Goal: Task Accomplishment & Management: Use online tool/utility

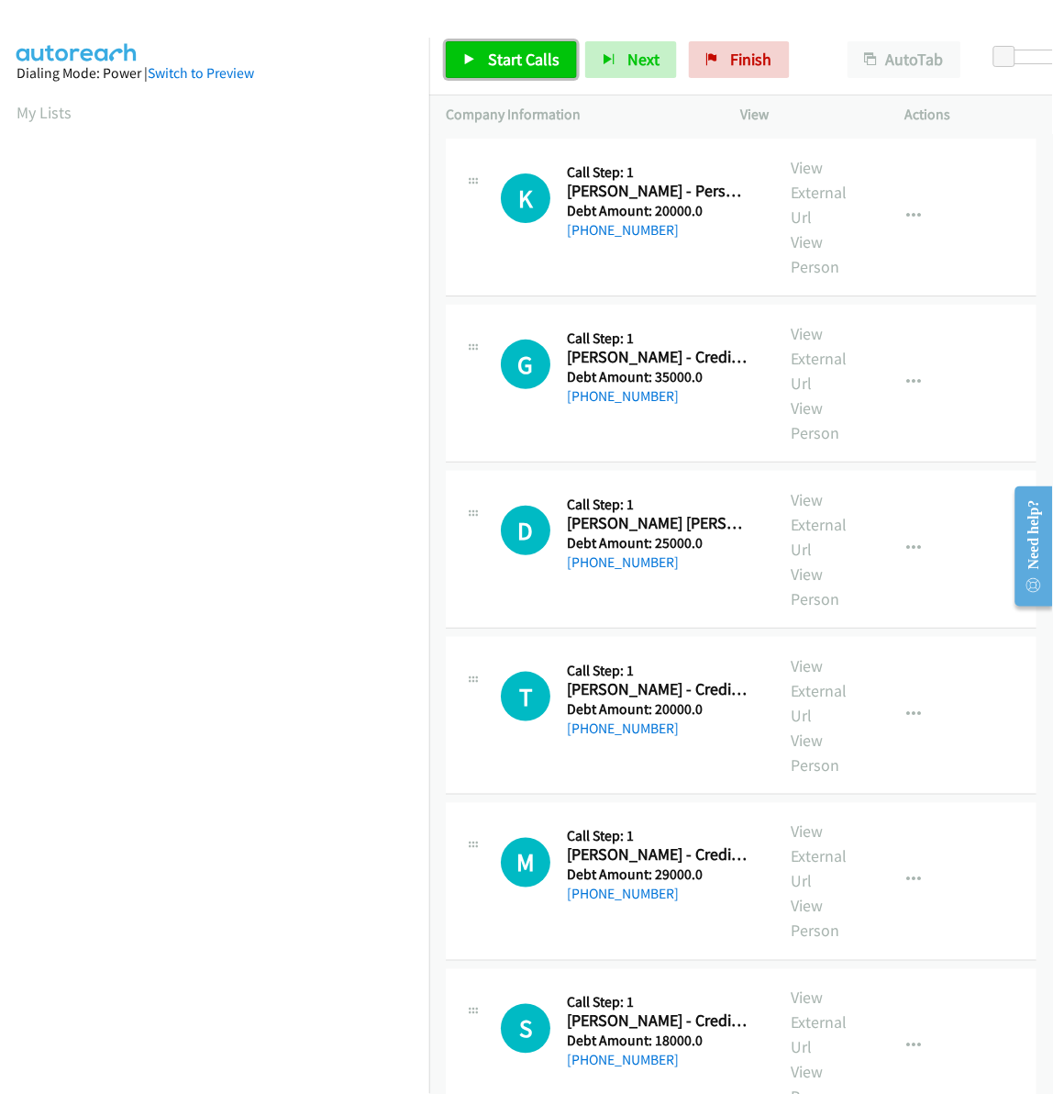
drag, startPoint x: 518, startPoint y: 62, endPoint x: 1029, endPoint y: 74, distance: 511.2
click at [521, 62] on span "Start Calls" at bounding box center [524, 59] width 72 height 21
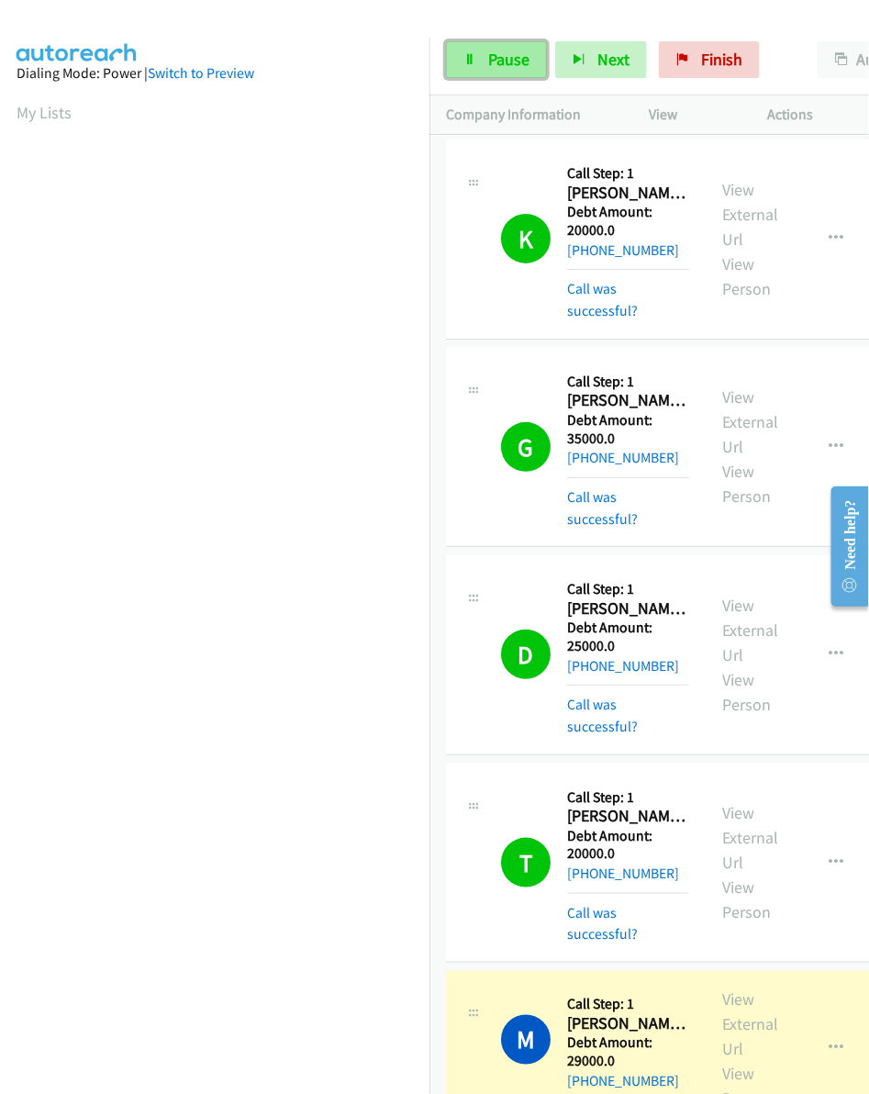
click at [493, 46] on link "Pause" at bounding box center [496, 59] width 101 height 37
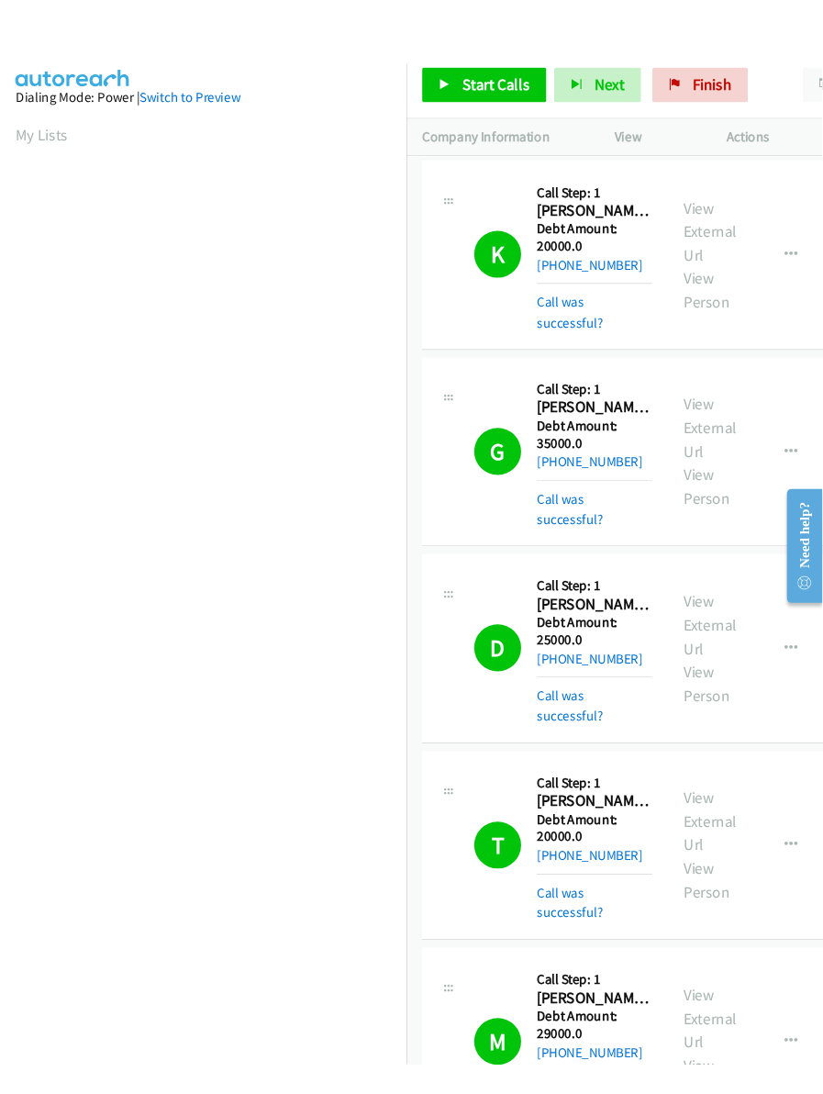
scroll to position [0, 3]
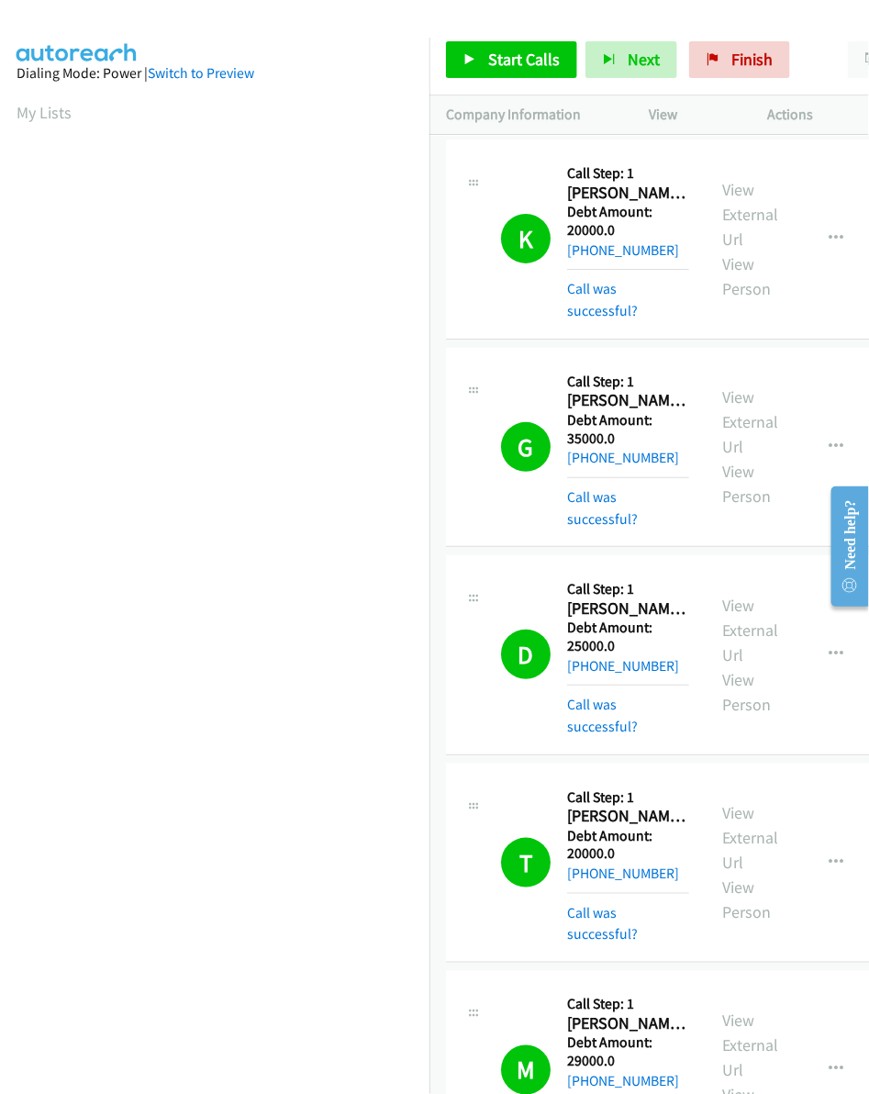
click at [296, 21] on div at bounding box center [426, 35] width 852 height 71
click at [46, 35] on img at bounding box center [77, 32] width 138 height 64
click at [473, 348] on div "G Callback Scheduled Call Step: 1 Gladys Diaz - Credit Card America/New_York De…" at bounding box center [672, 447] width 453 height 199
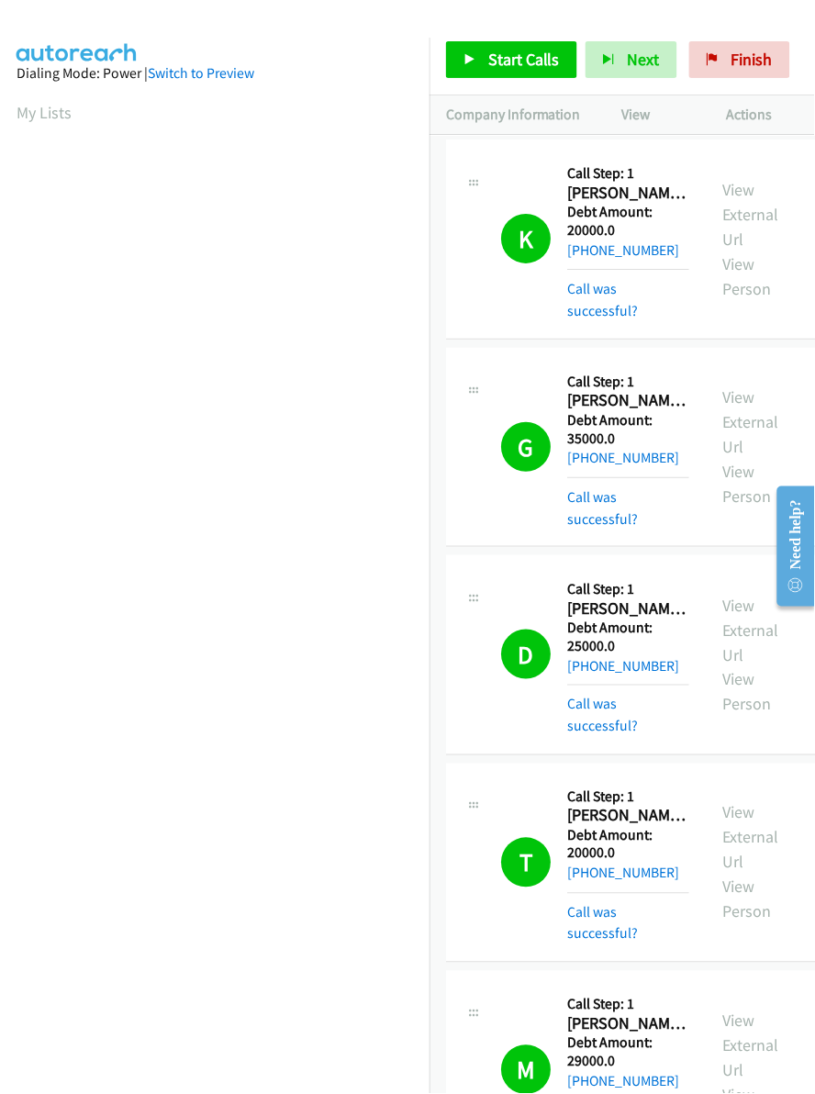
click at [278, 29] on div at bounding box center [399, 35] width 798 height 71
click at [333, 19] on div at bounding box center [399, 35] width 798 height 71
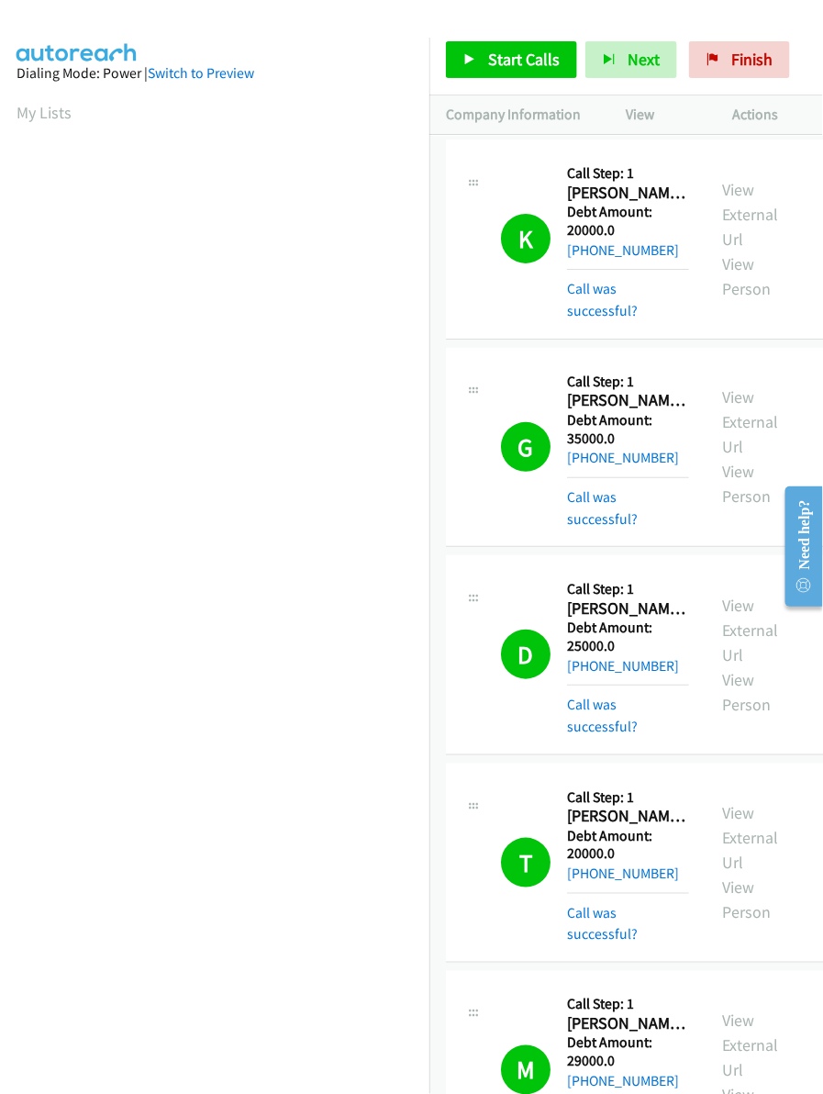
click at [386, 1039] on aside "Dialing Mode: Power | Switch to Preview My Lists" at bounding box center [214, 546] width 429 height 1016
click at [489, 61] on span "Start Calls" at bounding box center [524, 59] width 72 height 21
click at [461, 971] on div "M Callback Scheduled Call Step: 1 Miriam Sanchez - Credit Card America/Los_Ange…" at bounding box center [672, 1070] width 453 height 199
click at [252, 93] on aside "Dialing Mode: Power | Switch to Preview My Lists" at bounding box center [214, 546] width 429 height 1016
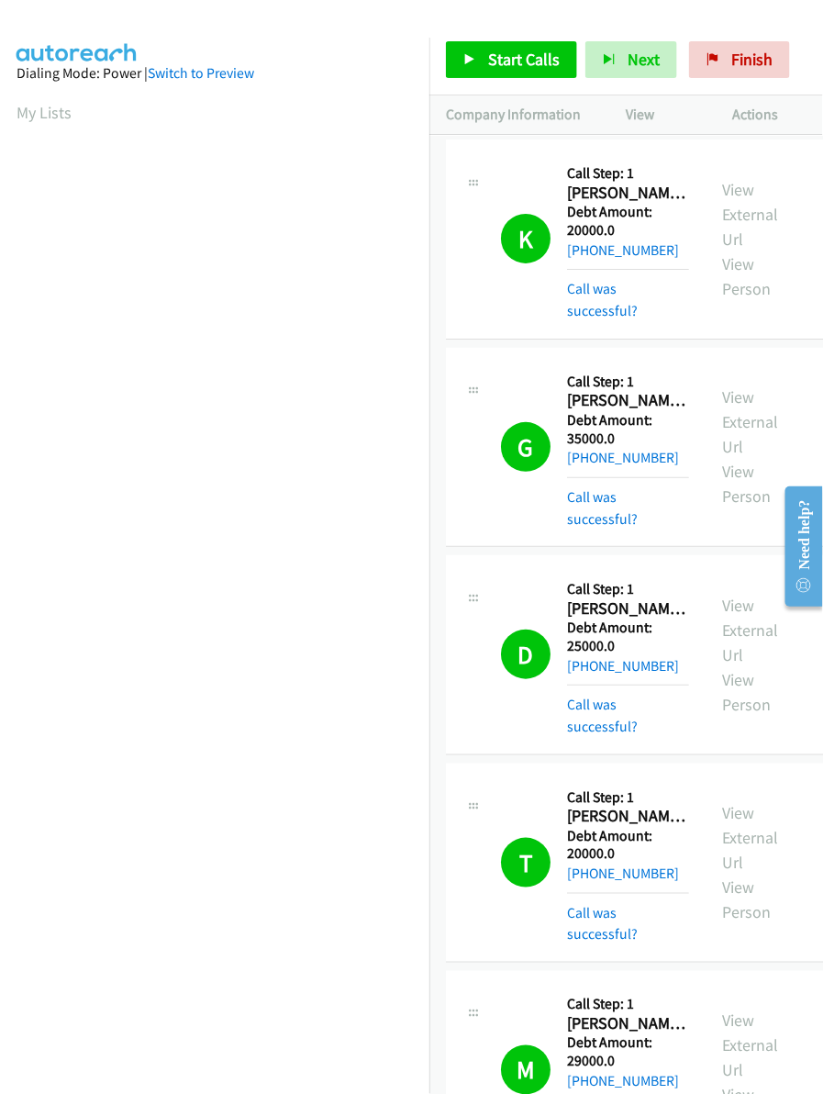
click at [292, 127] on aside "Dialing Mode: Power | Switch to Preview My Lists" at bounding box center [214, 546] width 429 height 1016
drag, startPoint x: 292, startPoint y: 127, endPoint x: 451, endPoint y: 303, distance: 237.7
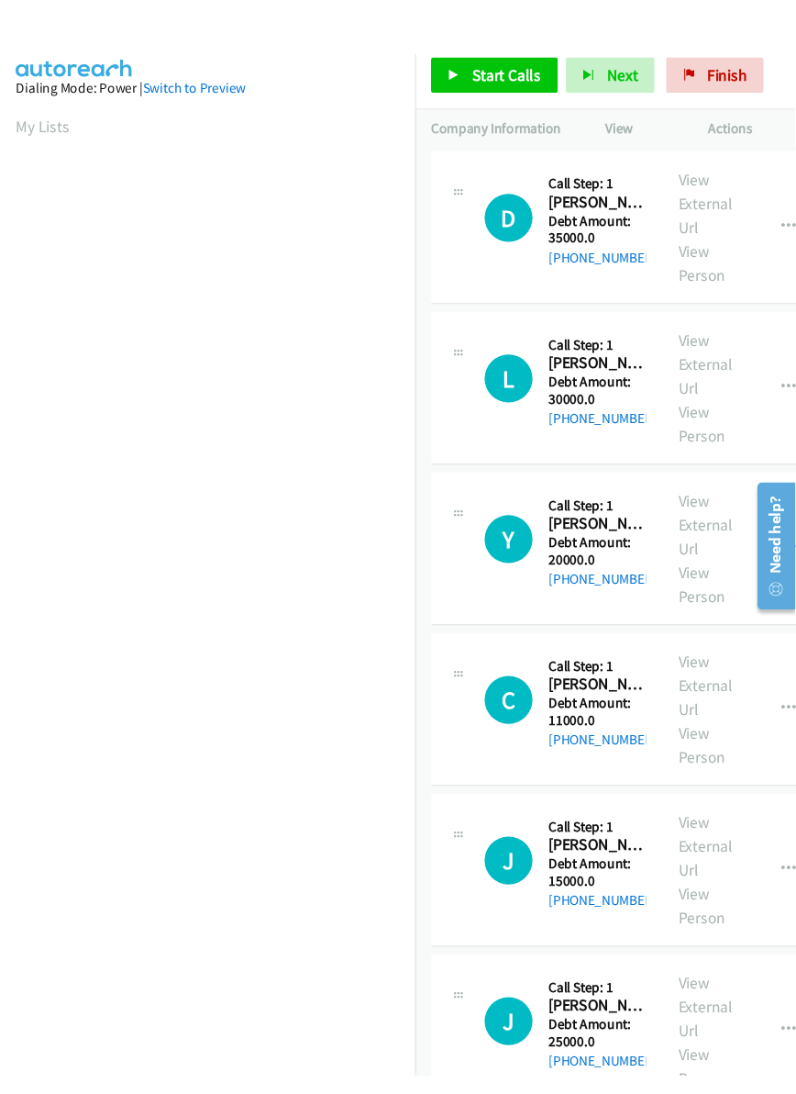
scroll to position [0, 3]
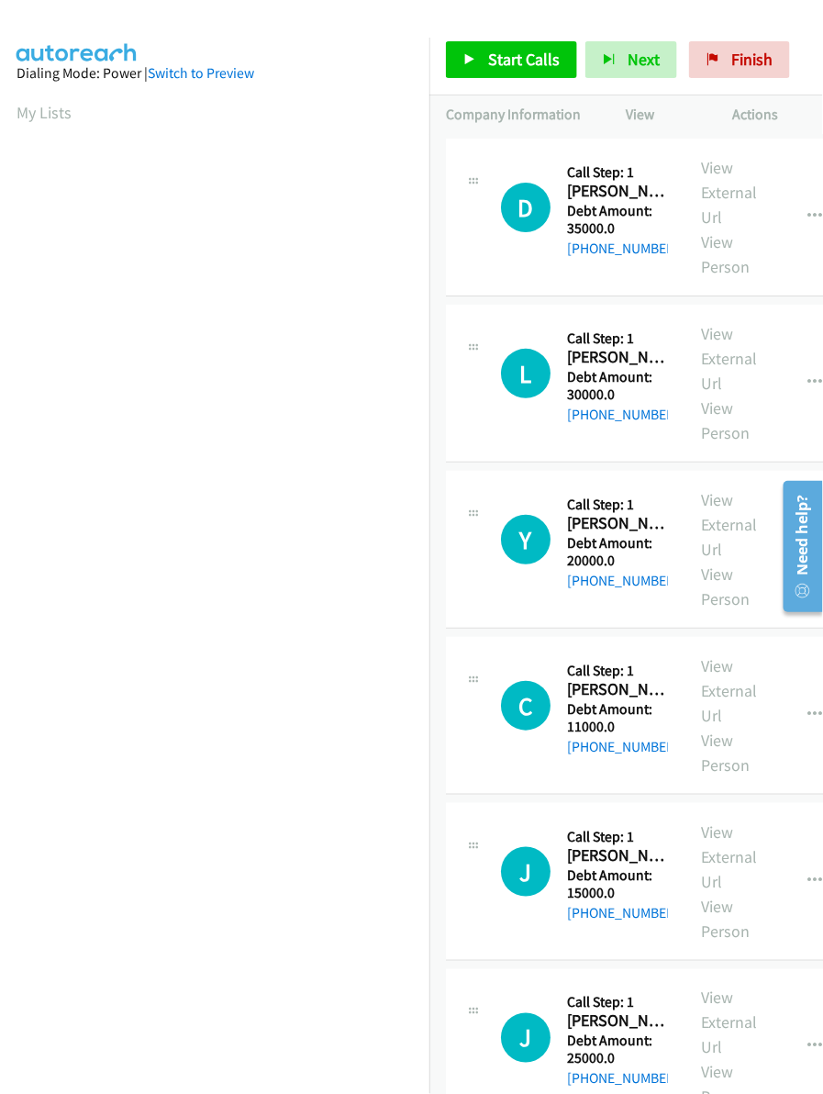
click at [350, 38] on aside "Dialing Mode: Power | Switch to Preview My Lists" at bounding box center [214, 546] width 429 height 1016
click at [506, 60] on span "Start Calls" at bounding box center [524, 59] width 72 height 21
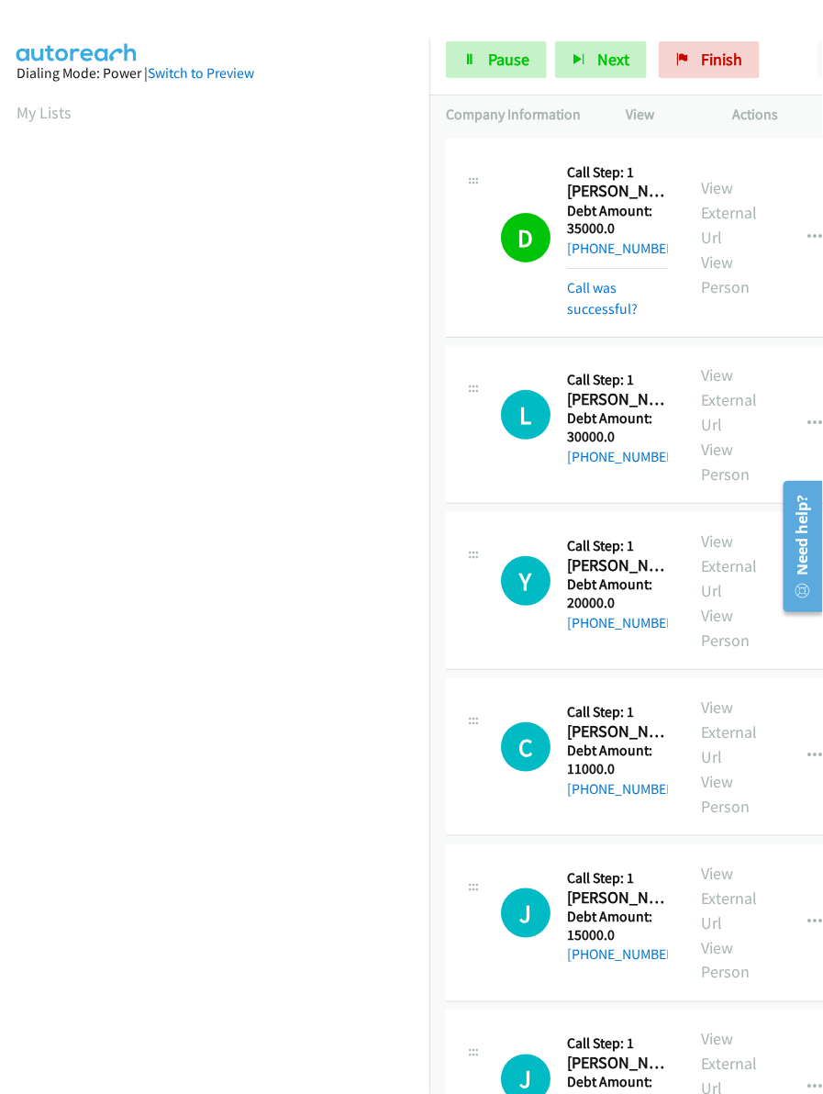
click at [261, 107] on section "My Lists" at bounding box center [215, 112] width 396 height 25
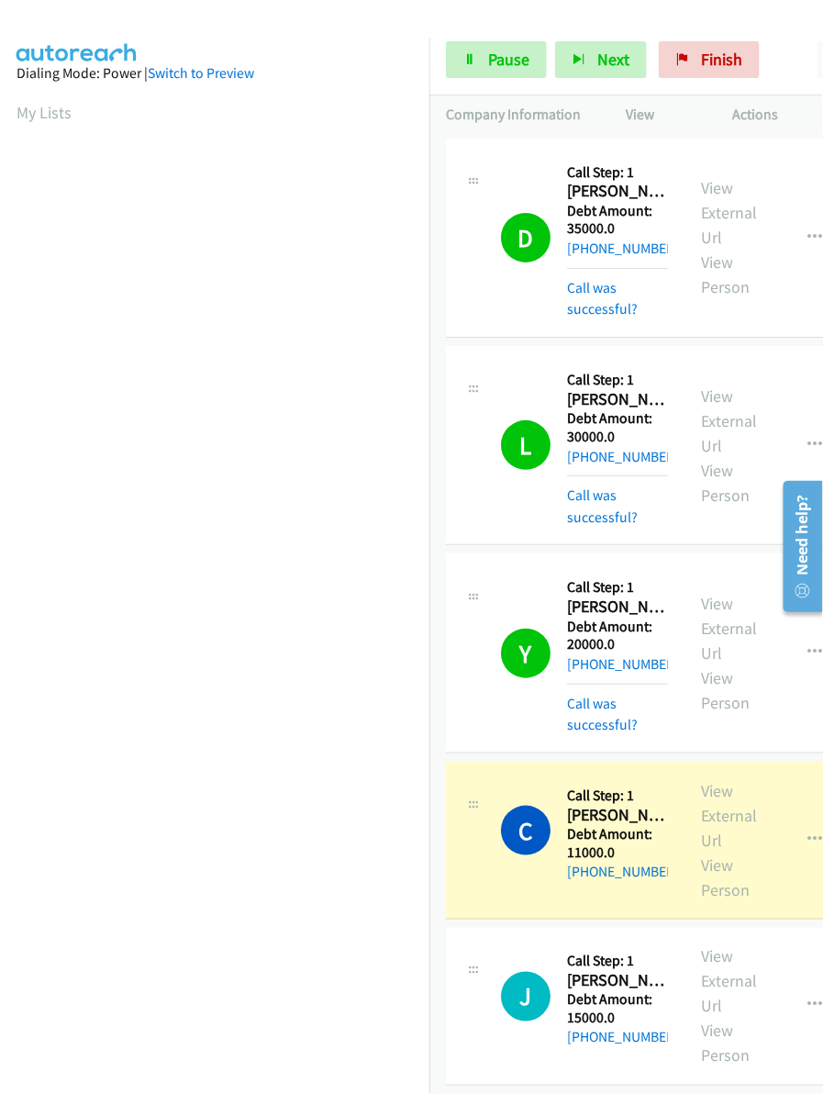
drag, startPoint x: 345, startPoint y: 1066, endPoint x: 338, endPoint y: 1007, distance: 59.2
click at [345, 1066] on nav "Dialing Mode: Power | Switch to Preview My Lists" at bounding box center [215, 585] width 430 height 1094
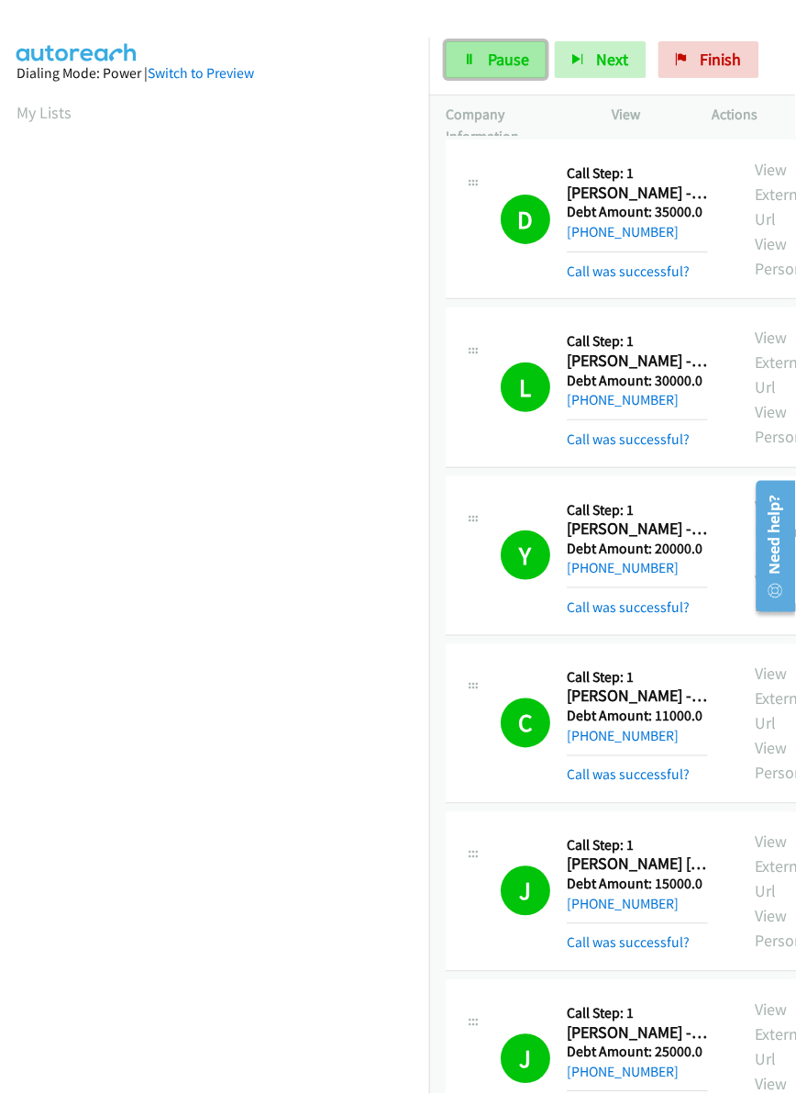
click at [505, 69] on span "Pause" at bounding box center [508, 59] width 41 height 21
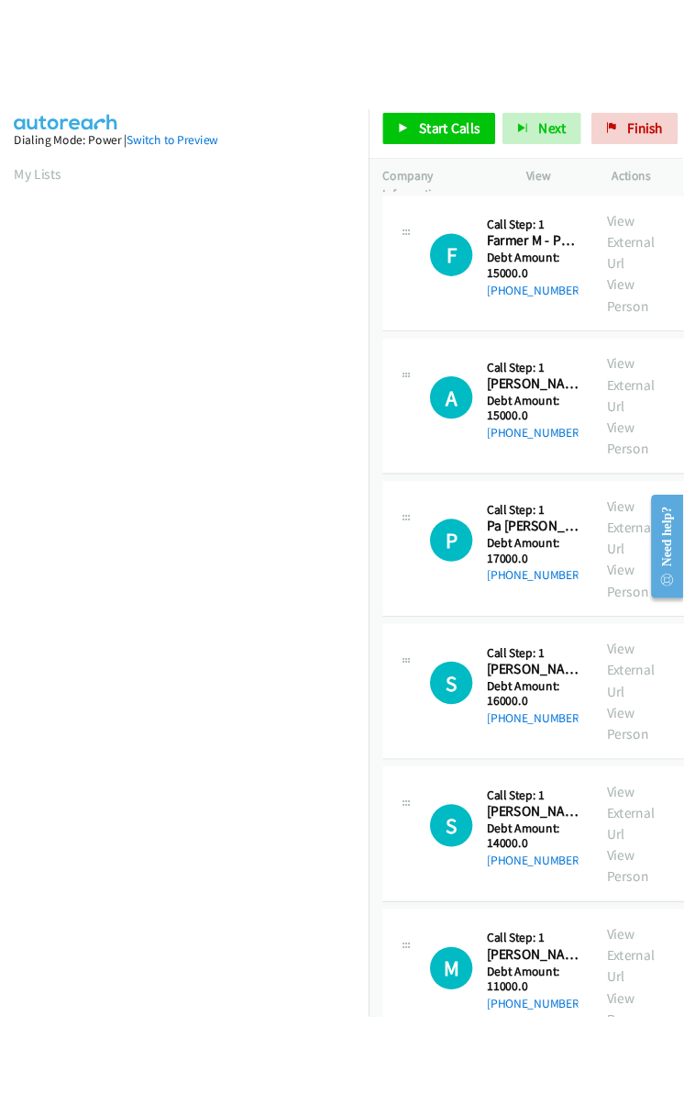
scroll to position [0, 3]
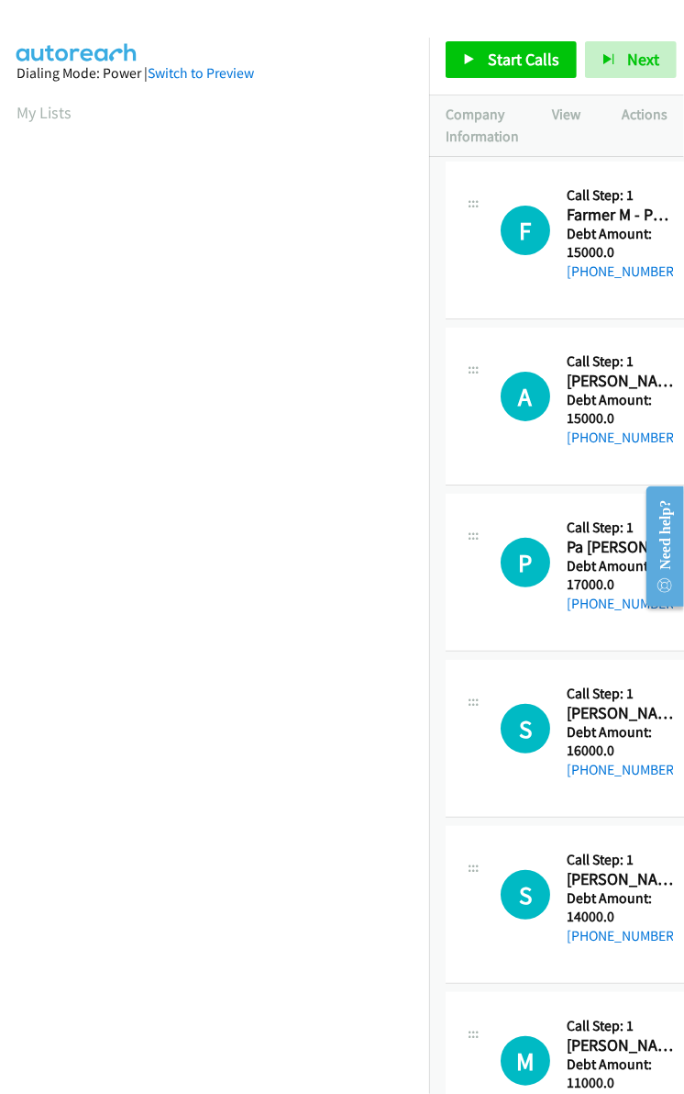
click at [250, 1029] on aside "Dialing Mode: Power | Switch to Preview My Lists" at bounding box center [214, 546] width 429 height 1016
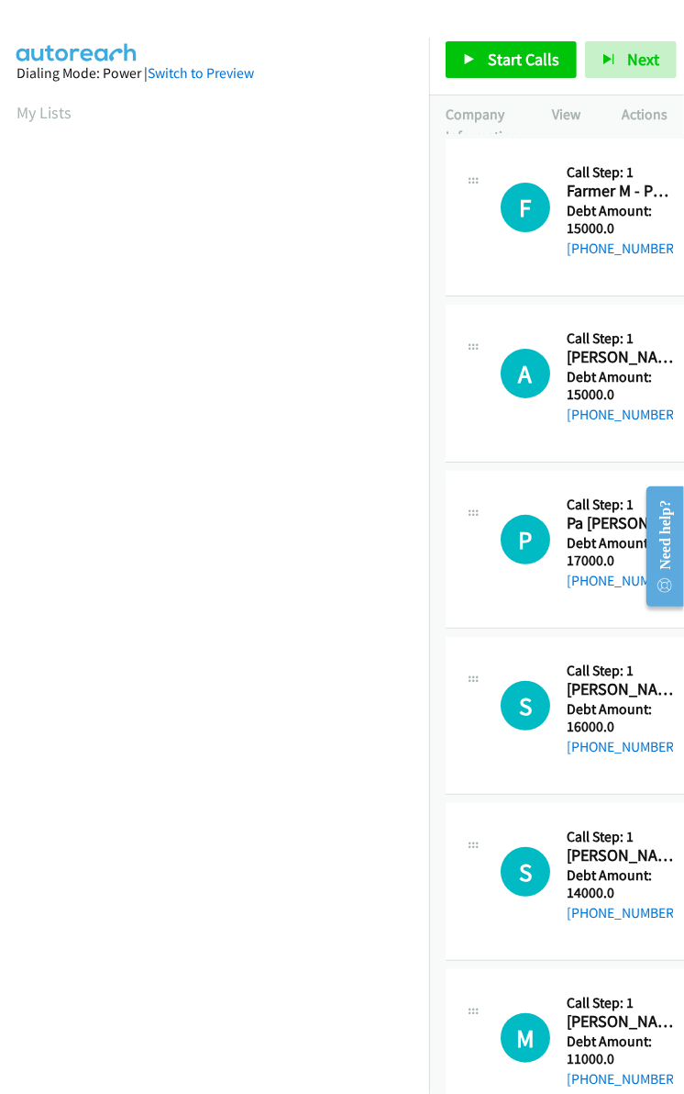
scroll to position [0, 3]
click at [353, 19] on div at bounding box center [334, 35] width 668 height 71
click at [333, 21] on div at bounding box center [334, 35] width 668 height 71
click at [313, 24] on div at bounding box center [334, 35] width 668 height 71
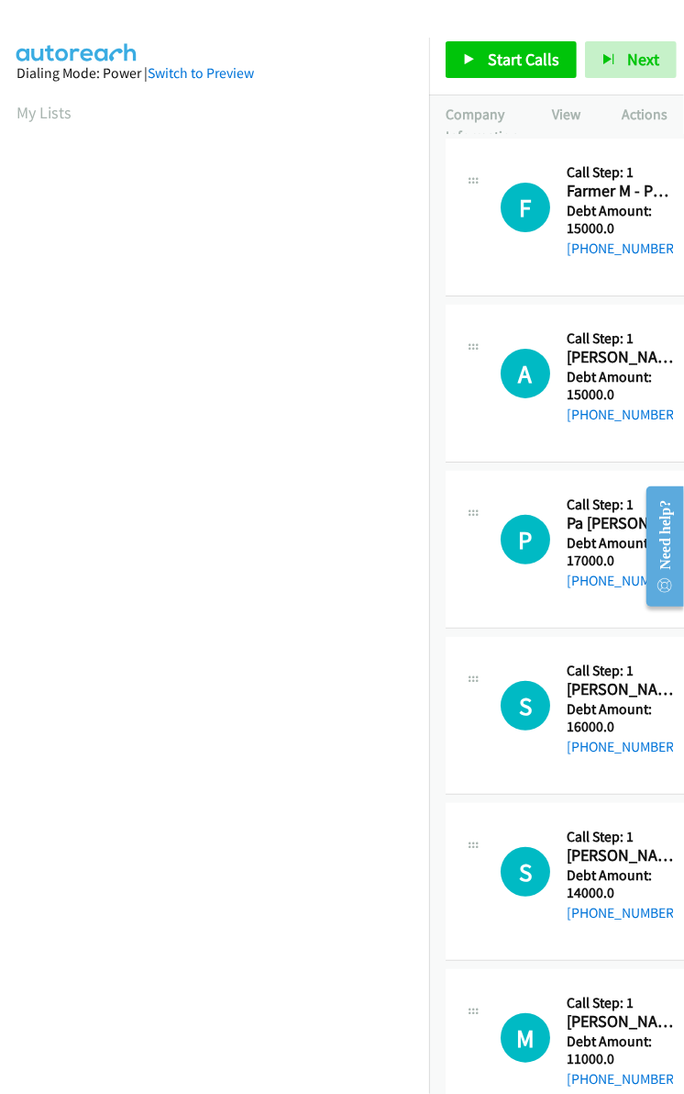
click at [294, 1044] on aside "Dialing Mode: Power | Switch to Preview My Lists" at bounding box center [214, 546] width 429 height 1016
click at [257, 32] on div at bounding box center [334, 35] width 668 height 71
click at [447, 767] on div "S Callback Scheduled Call Step: 1 Silvia Hernandez - Personal Loan America/Los_…" at bounding box center [568, 715] width 244 height 124
click at [194, 35] on div at bounding box center [334, 35] width 668 height 71
click at [50, 106] on link "My Lists" at bounding box center [44, 112] width 55 height 21
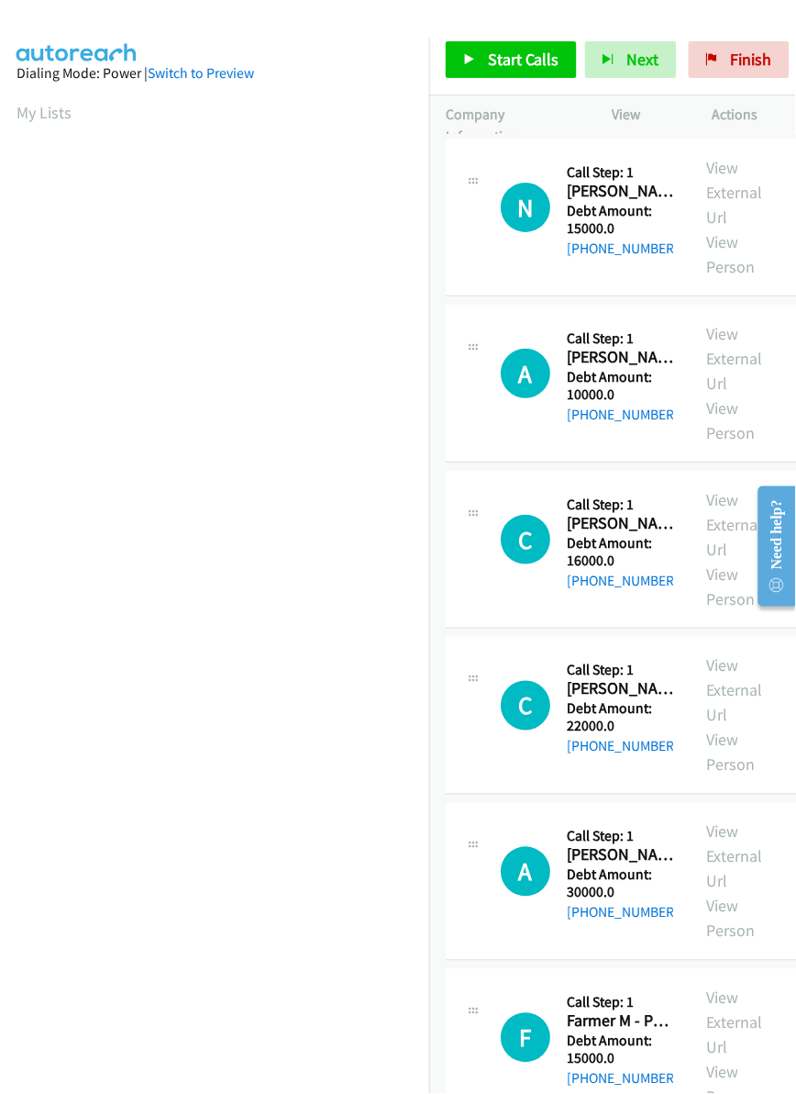
scroll to position [0, 3]
click at [495, 155] on div "N Callback Scheduled Call Step: 1 [PERSON_NAME] - Personal Loan America/Denver …" at bounding box center [567, 207] width 211 height 105
click at [520, 61] on span "Start Calls" at bounding box center [524, 59] width 72 height 21
click at [585, 56] on link "Pause" at bounding box center [603, 50] width 36 height 19
click at [189, 119] on section "My Lists" at bounding box center [215, 112] width 396 height 25
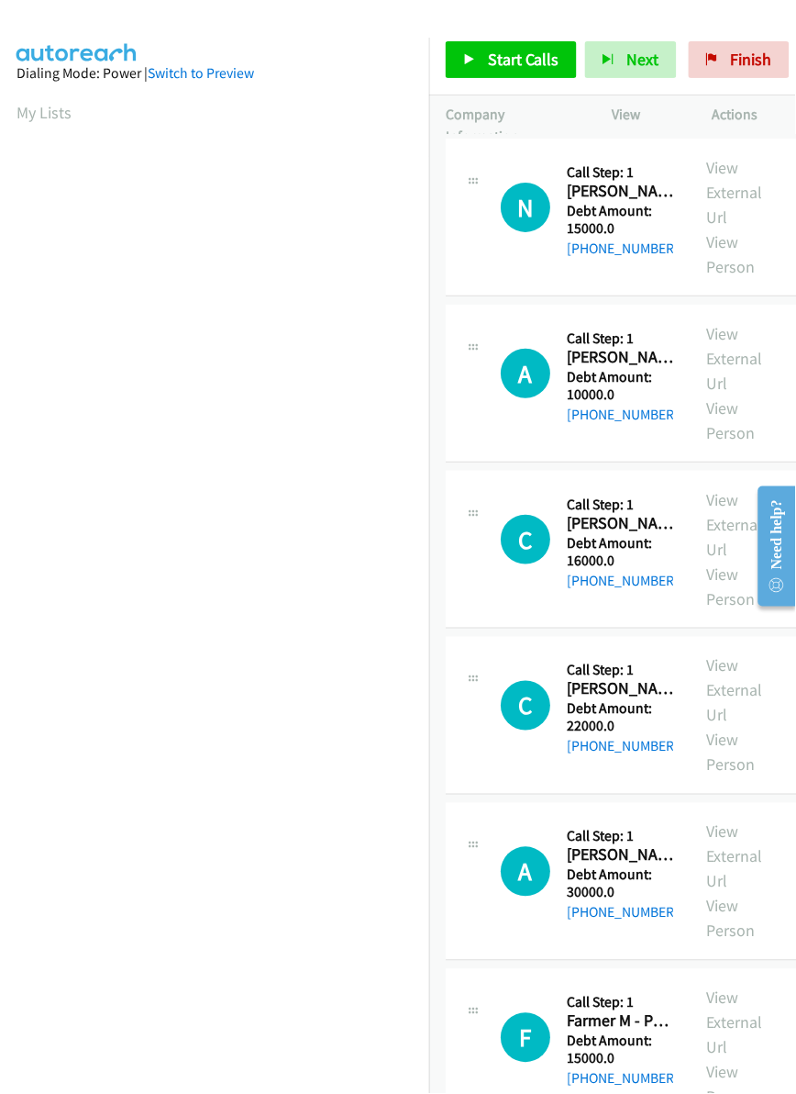
click at [442, 300] on td "N Callback Scheduled Call Step: 1 [PERSON_NAME] - Personal Loan America/Denver …" at bounding box center [657, 217] width 456 height 166
click at [524, 65] on span "Start Calls" at bounding box center [524, 59] width 72 height 21
click at [585, 61] on link "Pause" at bounding box center [603, 50] width 36 height 19
